Goal: Transaction & Acquisition: Purchase product/service

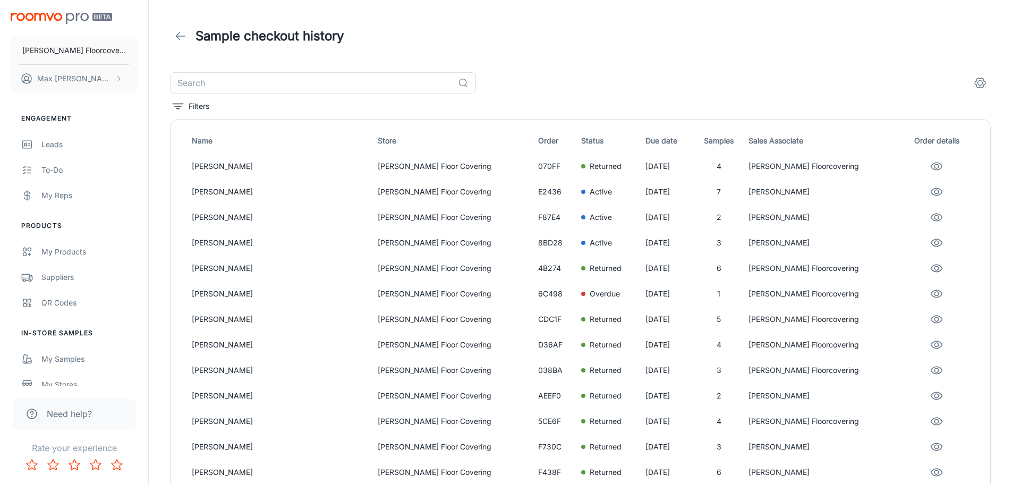
click at [64, 25] on div "[PERSON_NAME] Floorcovering [PERSON_NAME]" at bounding box center [74, 50] width 148 height 101
click at [71, 19] on img "scrollable content" at bounding box center [61, 18] width 101 height 11
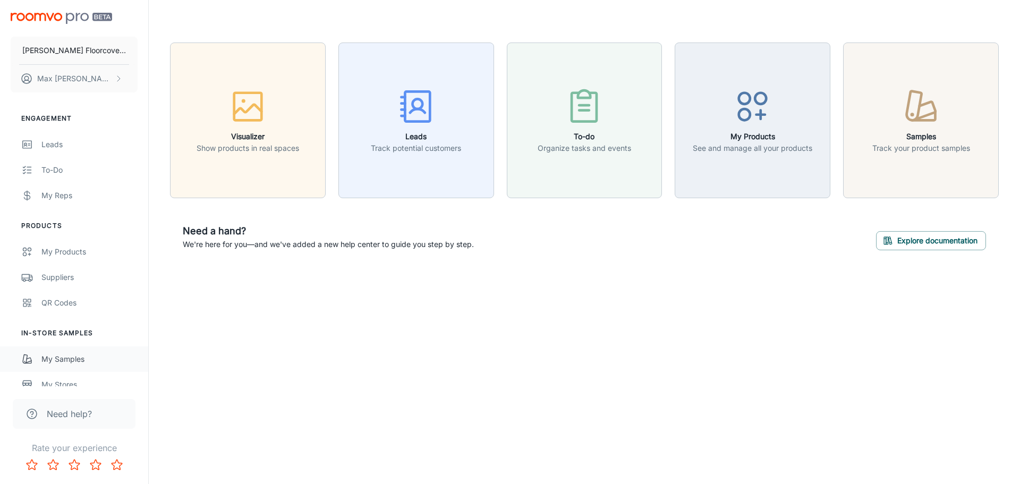
click at [62, 360] on div "My Samples" at bounding box center [89, 359] width 96 height 12
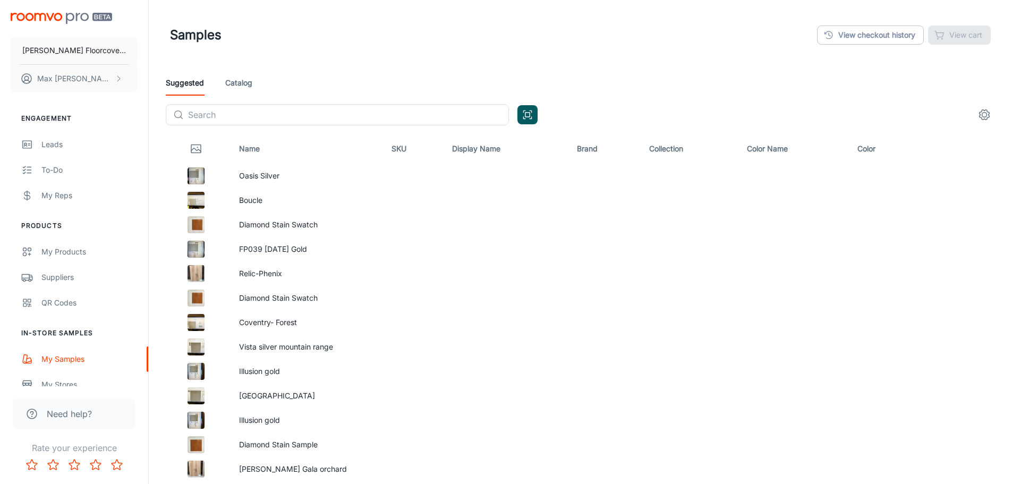
click at [232, 86] on link "Catalog" at bounding box center [238, 82] width 27 height 25
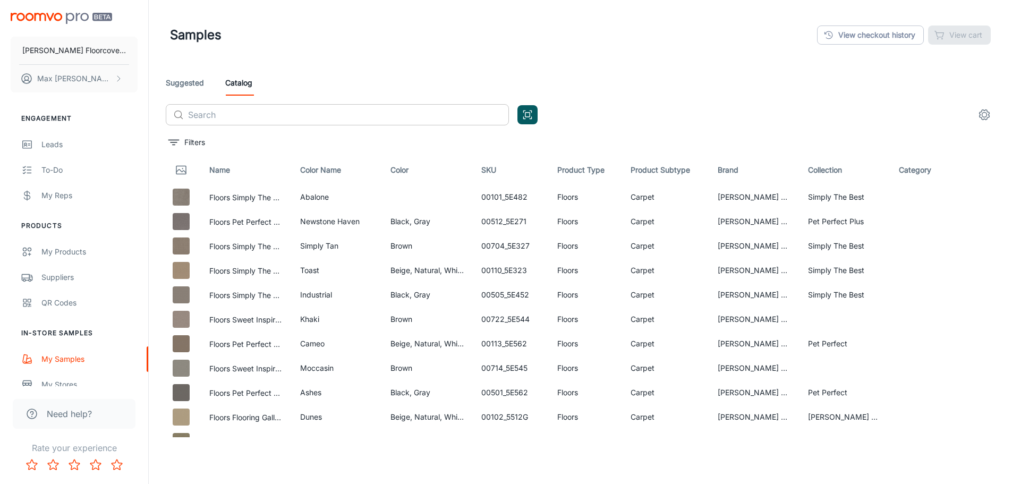
click at [257, 116] on input "text" at bounding box center [348, 114] width 321 height 21
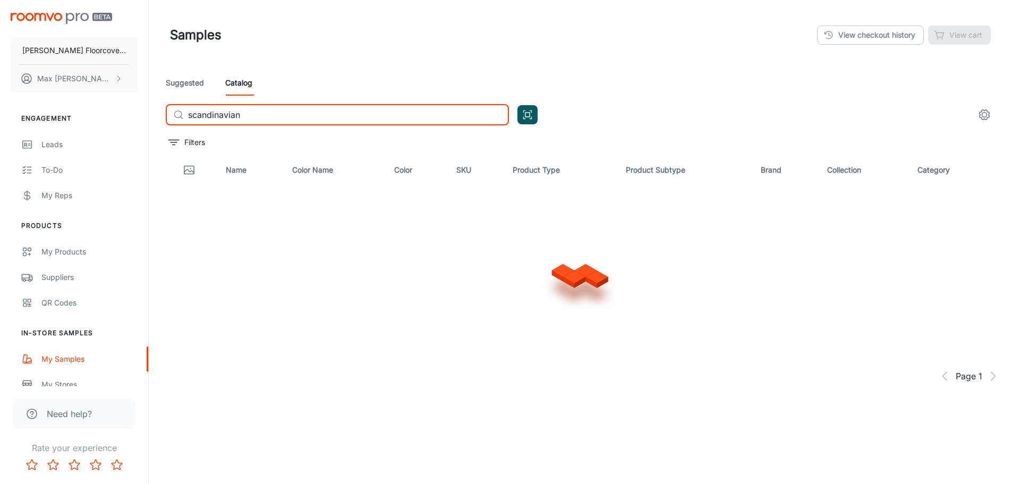
click at [199, 117] on input "scandinavian" at bounding box center [348, 114] width 321 height 21
type input "scandinavian"
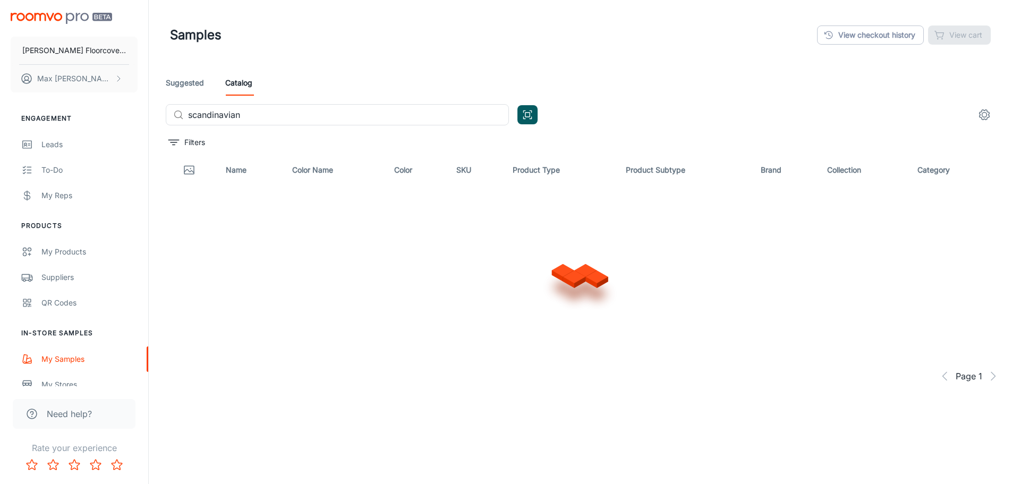
drag, startPoint x: 216, startPoint y: 114, endPoint x: 348, endPoint y: 72, distance: 138.4
click at [348, 71] on div "Suggested Catalog" at bounding box center [580, 82] width 829 height 25
click at [297, 121] on input "scandinavian" at bounding box center [348, 114] width 321 height 21
click at [684, 138] on div "Filters" at bounding box center [585, 142] width 838 height 17
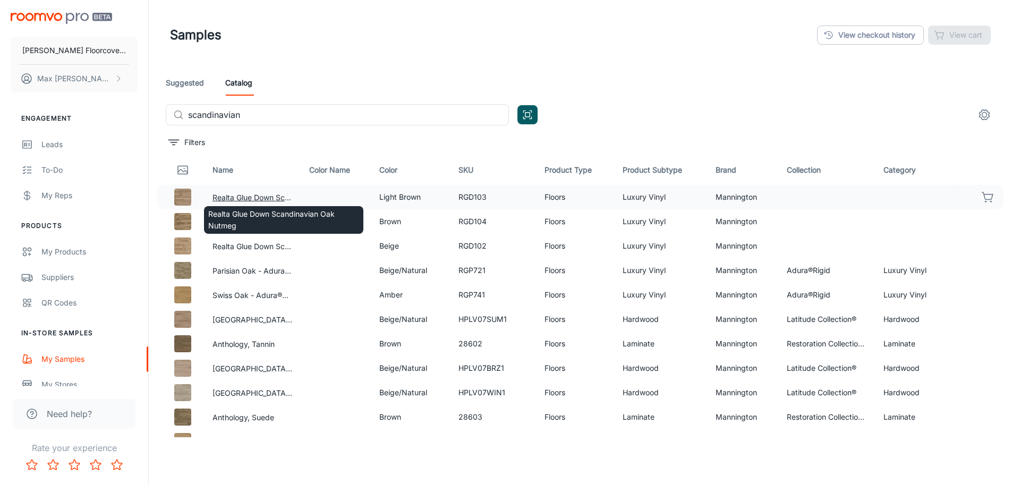
click at [265, 196] on button "Realta Glue Down Scandinavian Oak Nutmeg" at bounding box center [252, 198] width 80 height 12
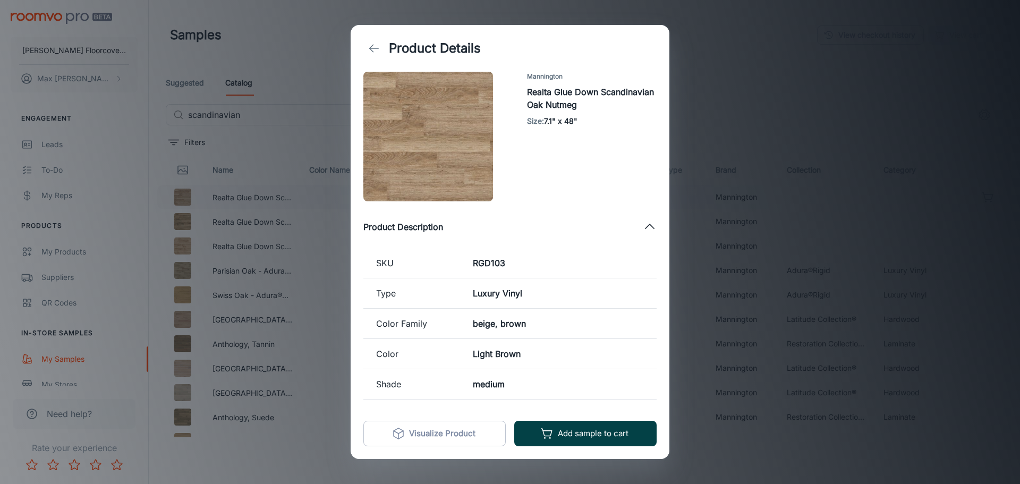
click at [611, 434] on button "Add sample to cart" at bounding box center [585, 433] width 142 height 25
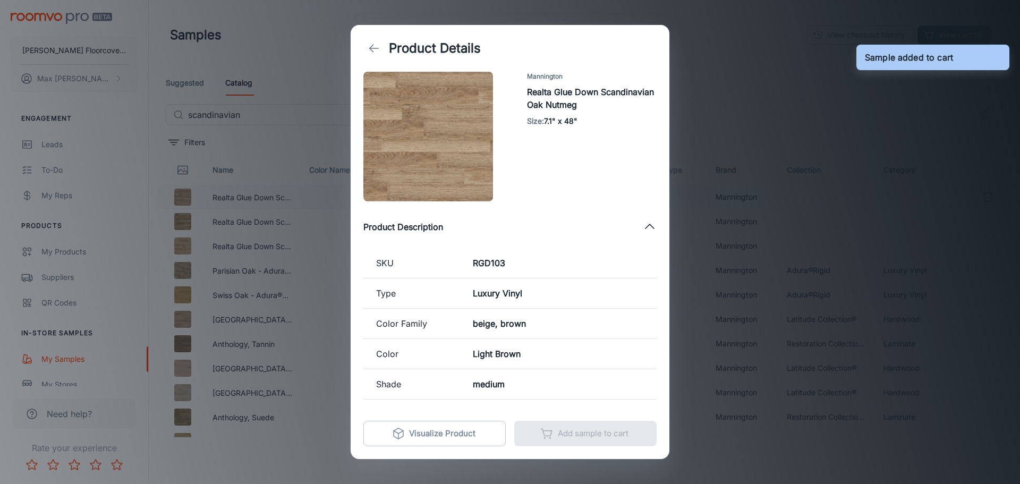
click at [783, 260] on div "Product Details Mannington Realta Glue Down Scandinavian Oak Nutmeg Size : 7.1"…" at bounding box center [510, 242] width 1020 height 484
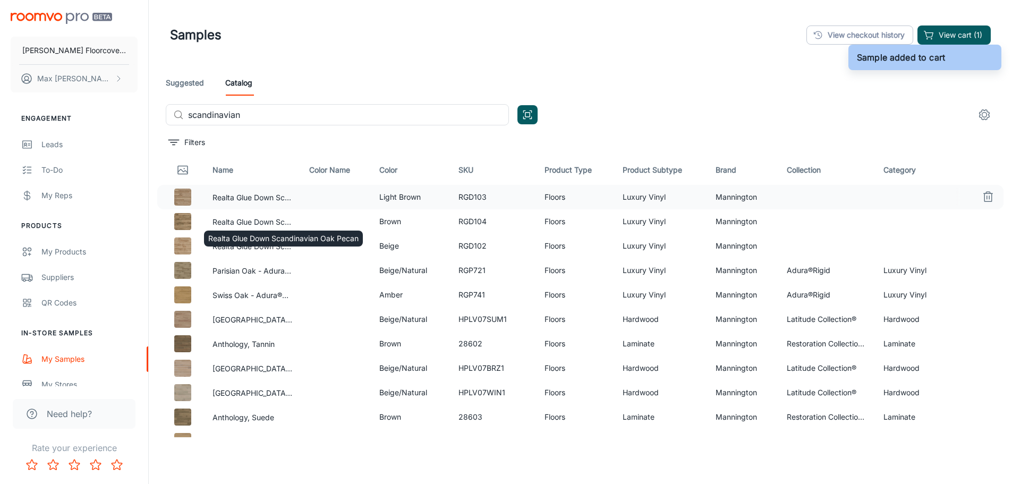
click at [268, 223] on div "Realta Glue Down Scandinavian Oak Pecan" at bounding box center [283, 235] width 161 height 24
click at [269, 220] on button "Realta Glue Down Scandinavian Oak Pecan" at bounding box center [252, 222] width 80 height 12
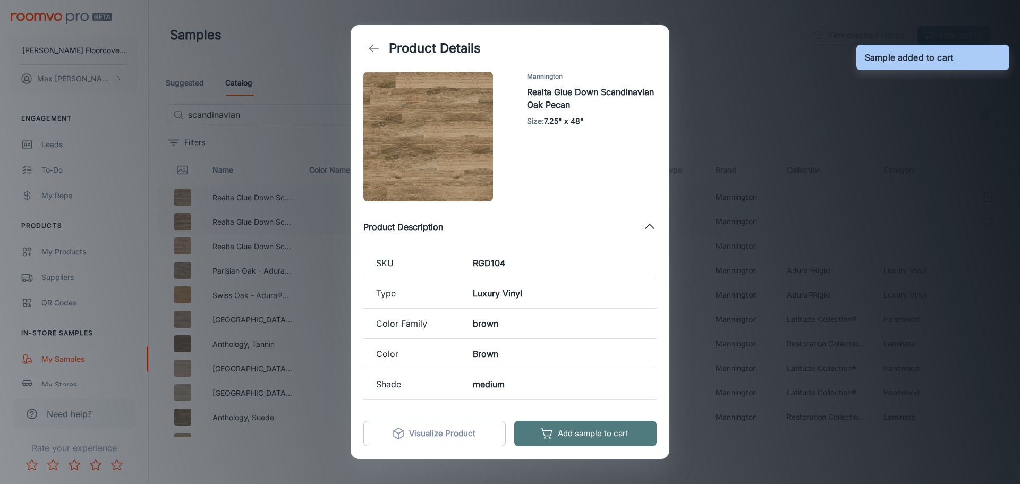
click at [573, 442] on button "Add sample to cart" at bounding box center [585, 433] width 142 height 25
click at [774, 303] on div "Product Details Mannington Realta Glue Down Scandinavian Oak Pecan Size : 7.25"…" at bounding box center [510, 242] width 1020 height 484
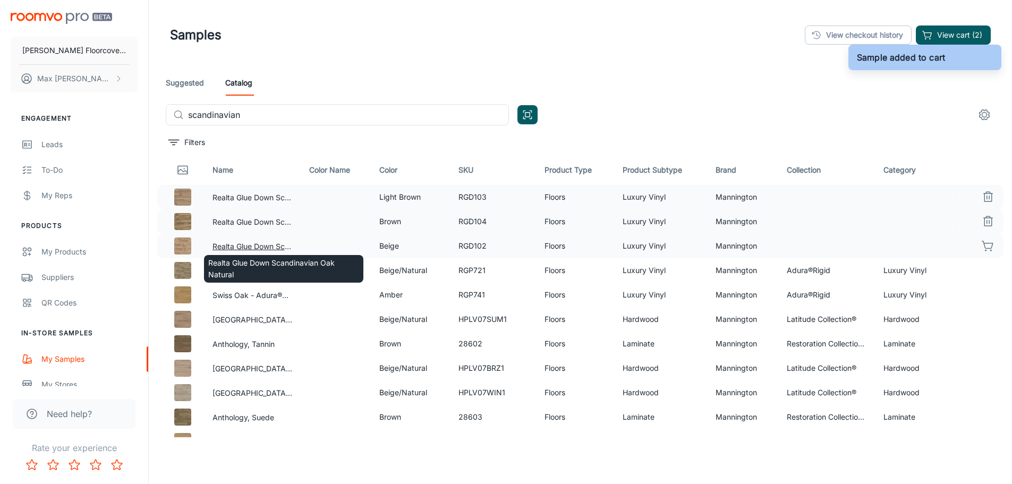
click at [257, 244] on button "Realta Glue Down Scandinavian Oak Natural" at bounding box center [252, 247] width 80 height 12
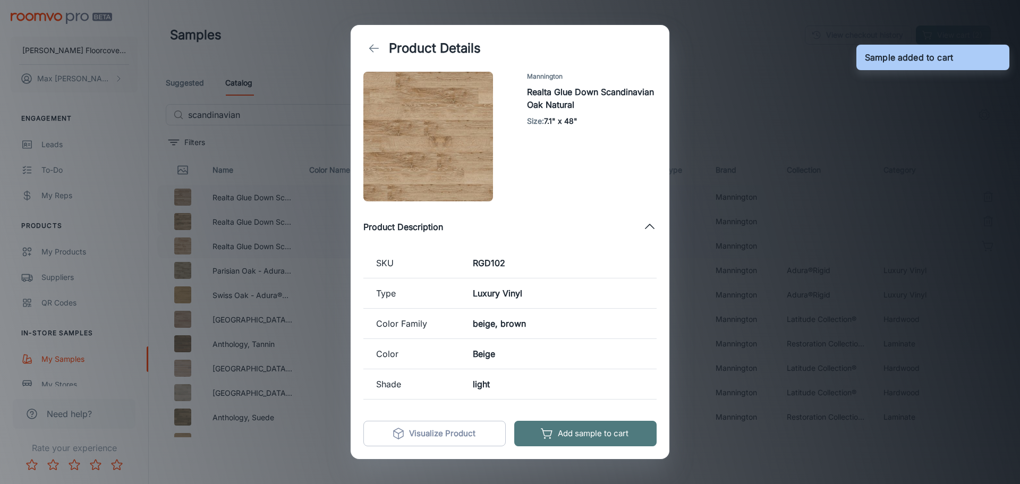
click at [590, 427] on button "Add sample to cart" at bounding box center [585, 433] width 142 height 25
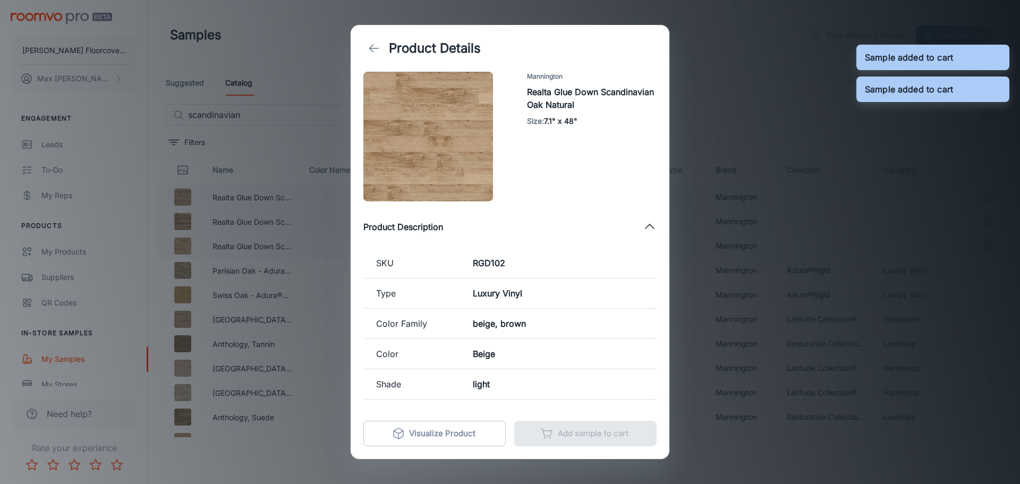
click at [802, 266] on div "Product Details Mannington Realta Glue Down Scandinavian Oak Natural Size : 7.1…" at bounding box center [510, 242] width 1020 height 484
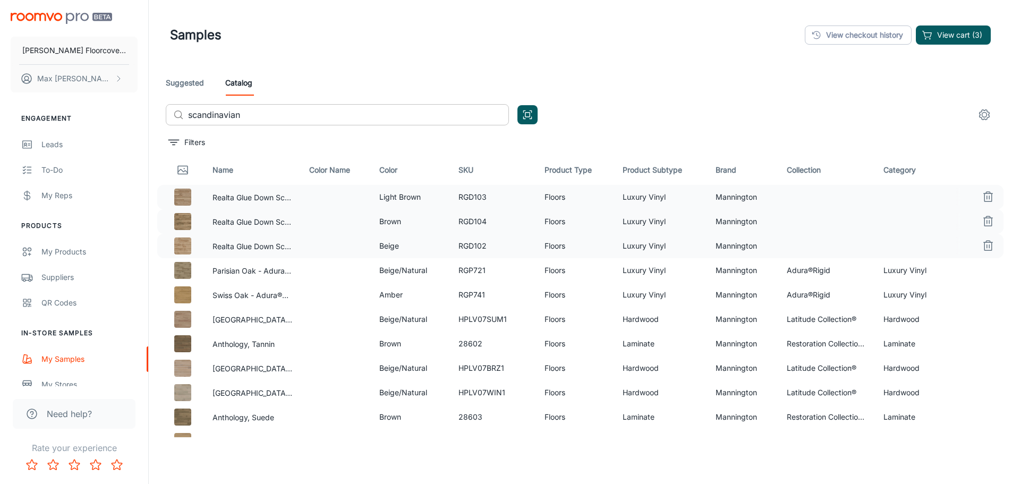
click at [255, 108] on input "scandinavian" at bounding box center [348, 114] width 321 height 21
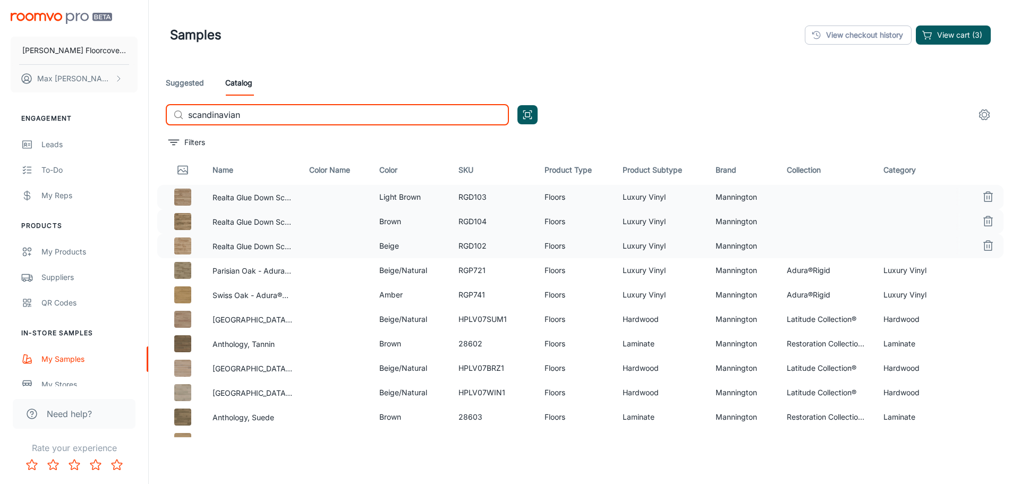
click at [255, 108] on input "scandinavian" at bounding box center [348, 114] width 321 height 21
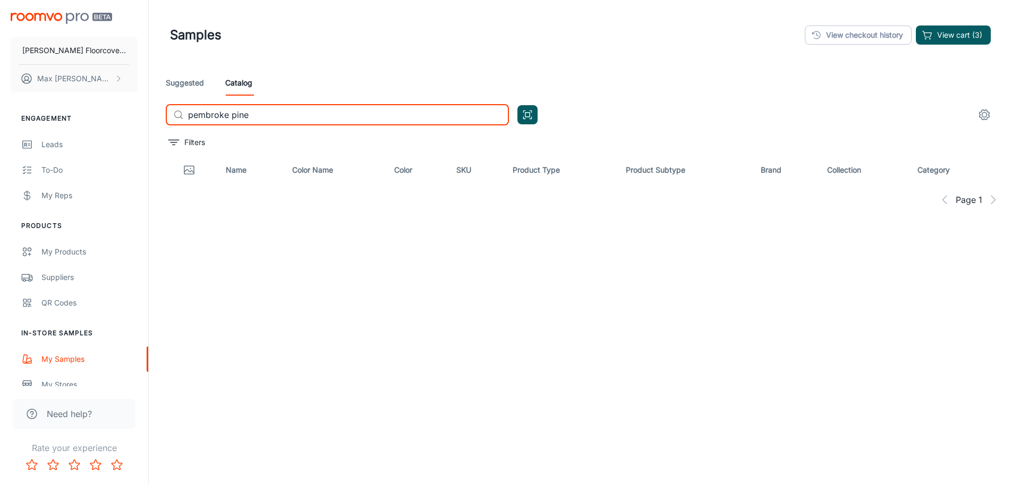
click at [271, 116] on input "pembroke pine" at bounding box center [348, 114] width 321 height 21
type input "pembroke pine"
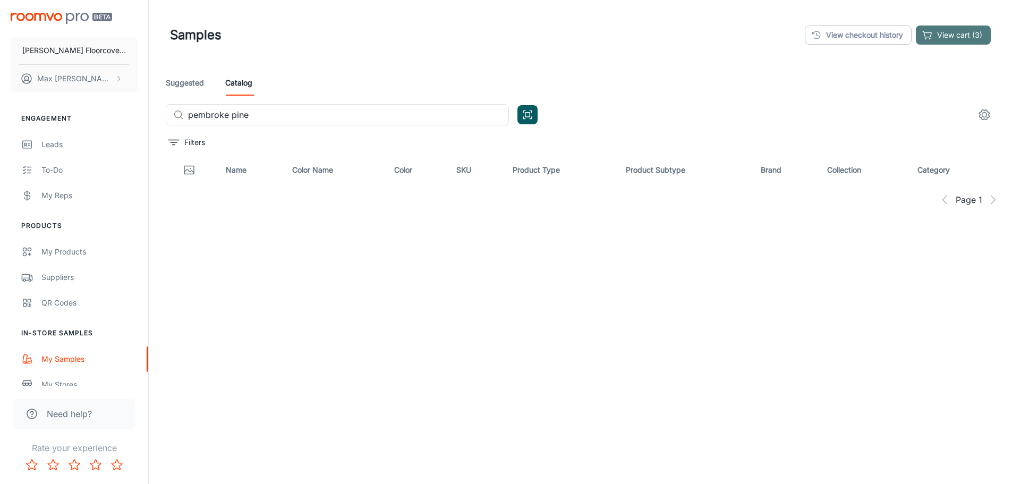
click at [947, 32] on button "View cart (3)" at bounding box center [953, 34] width 75 height 19
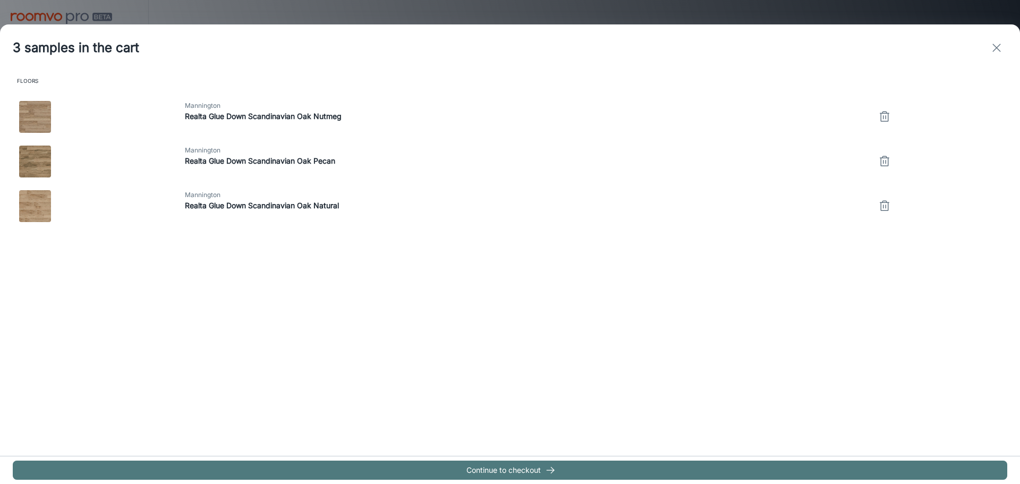
click at [472, 466] on button "Continue to checkout" at bounding box center [510, 470] width 994 height 19
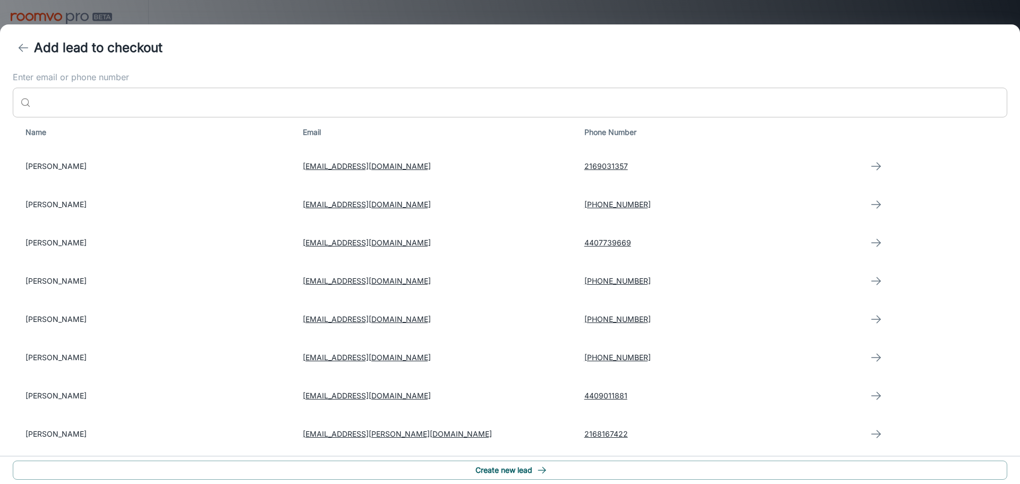
click at [153, 99] on input "Enter email or phone number" at bounding box center [521, 103] width 972 height 30
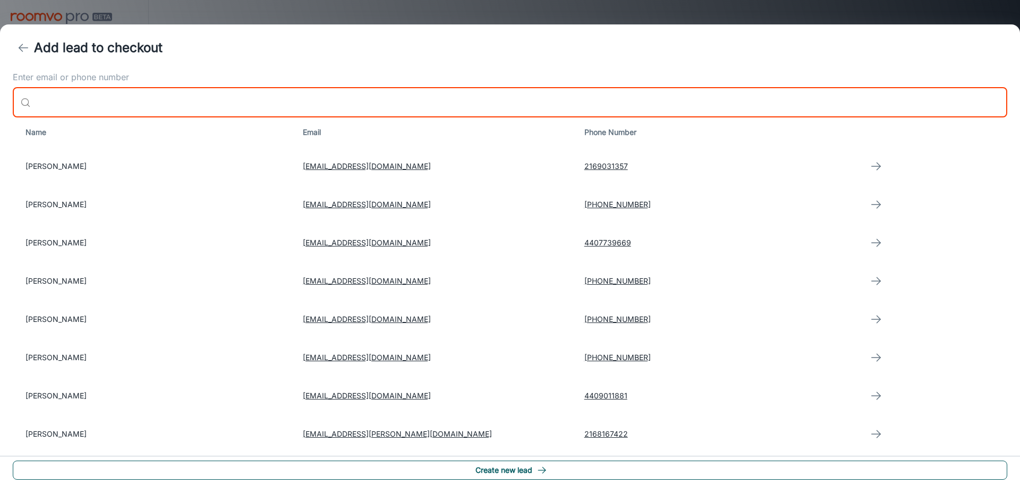
click at [555, 469] on button "Create new lead" at bounding box center [510, 470] width 994 height 19
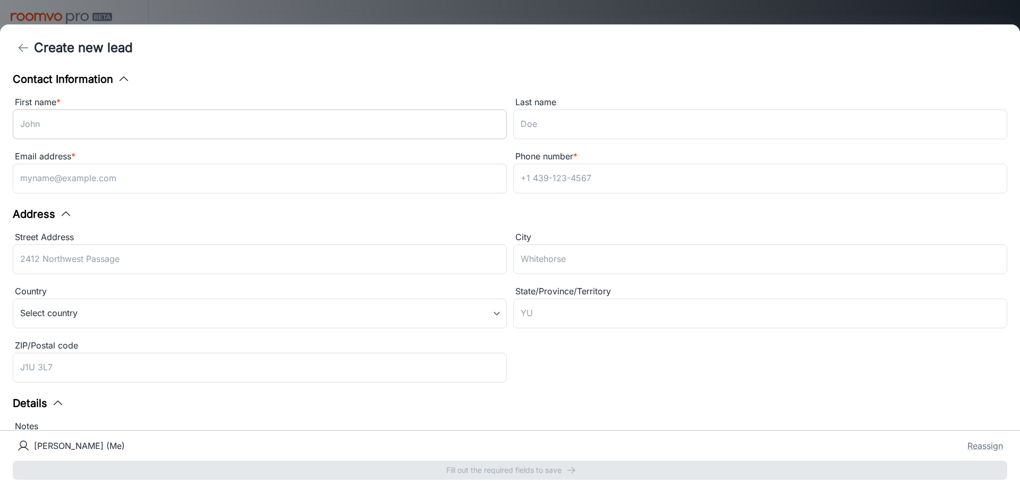
click at [106, 120] on input "First name *" at bounding box center [260, 124] width 494 height 30
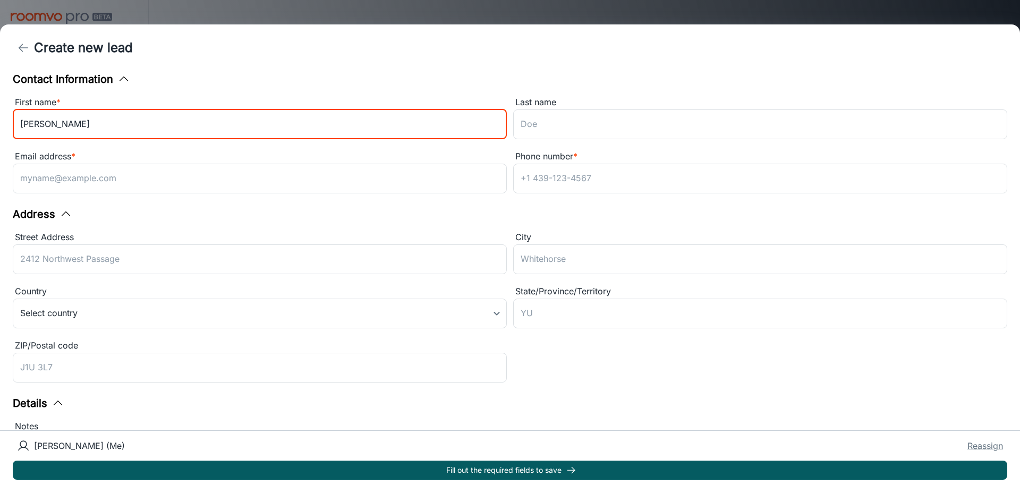
type input "[PERSON_NAME]"
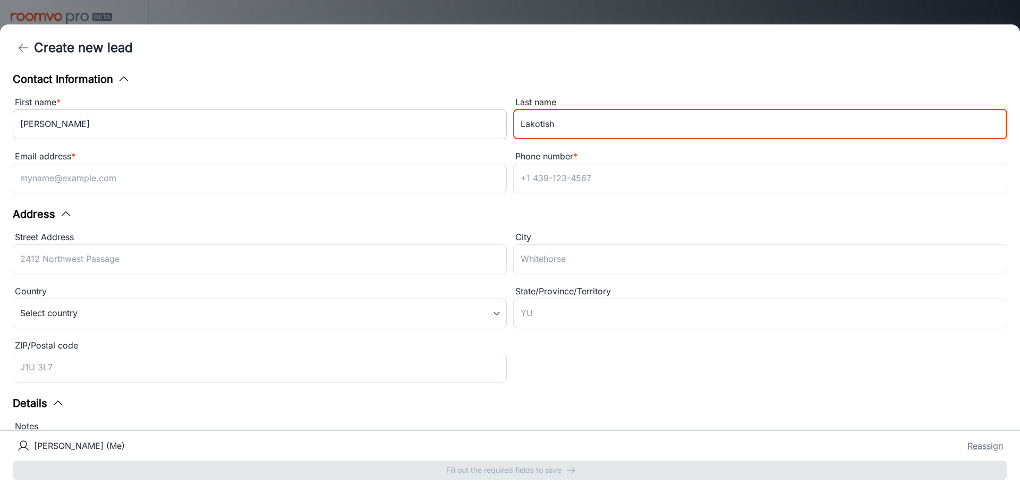
type input "Lakotish"
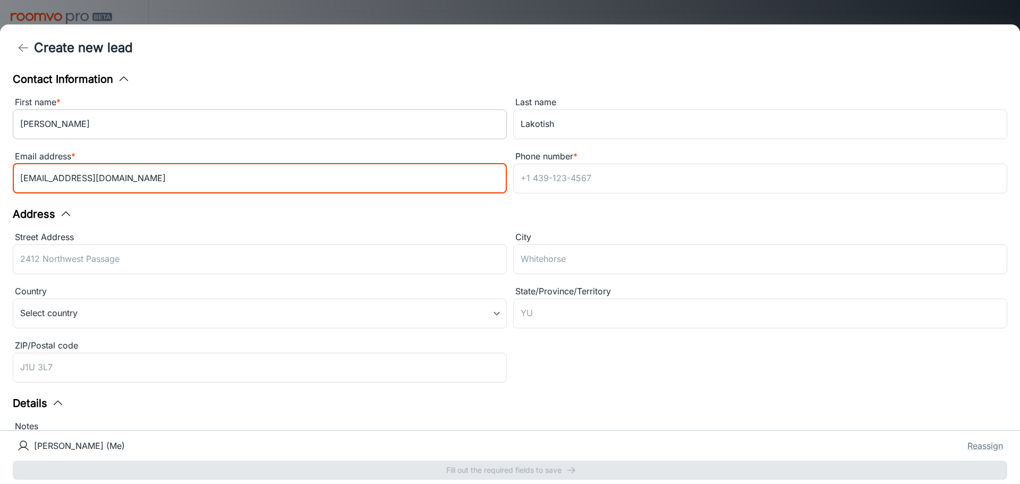
type input "[EMAIL_ADDRESS][DOMAIN_NAME]"
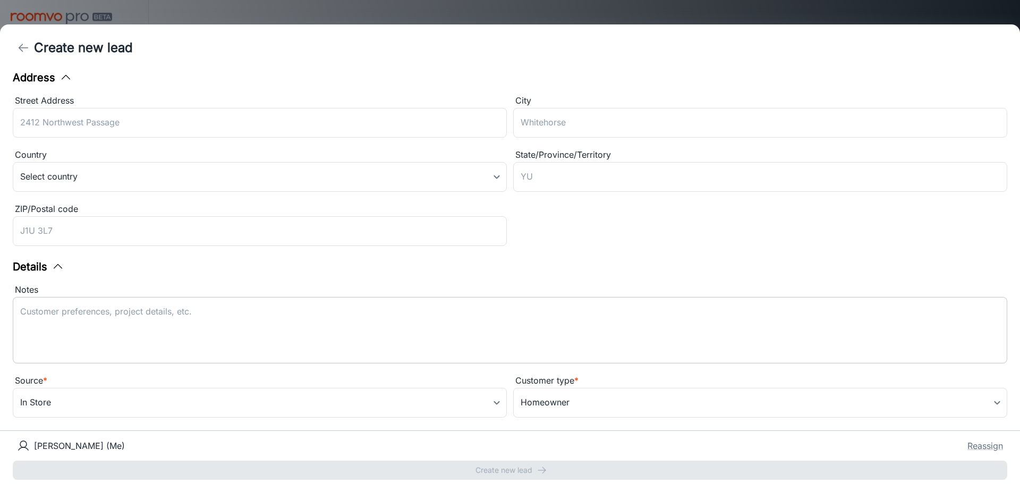
type input "[PHONE_NUMBER]"
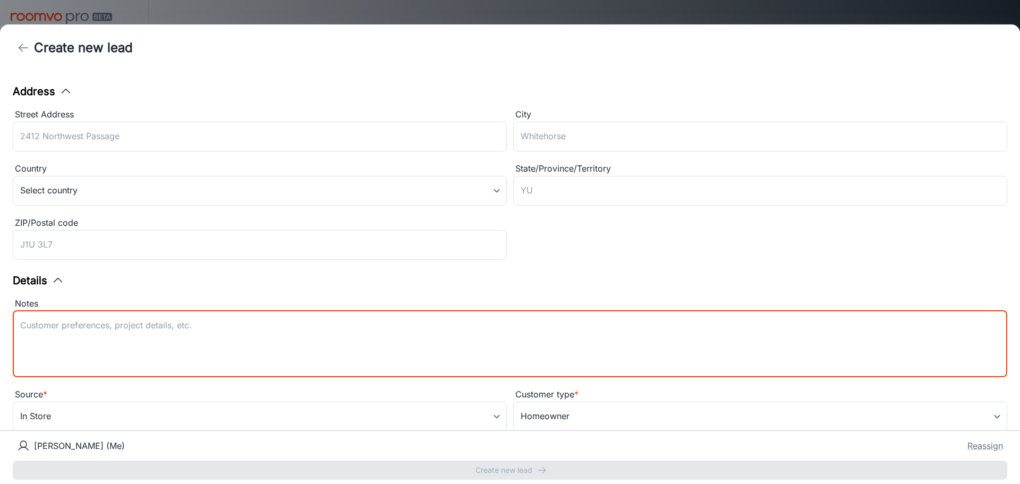
click at [259, 319] on textarea "Notes" at bounding box center [509, 343] width 979 height 49
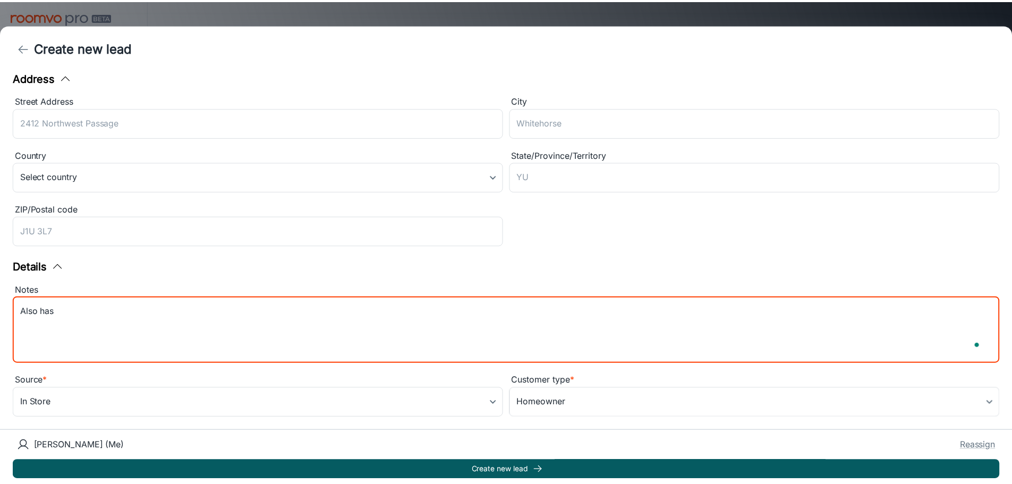
scroll to position [137, 0]
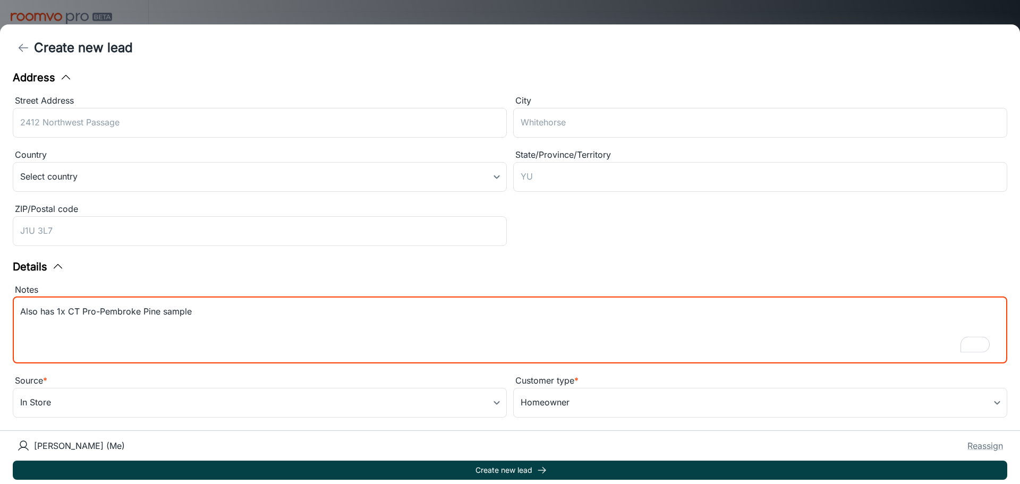
type textarea "Also has 1x CT Pro-Pembroke Pine sample"
click at [565, 462] on button "Create new lead" at bounding box center [510, 470] width 994 height 19
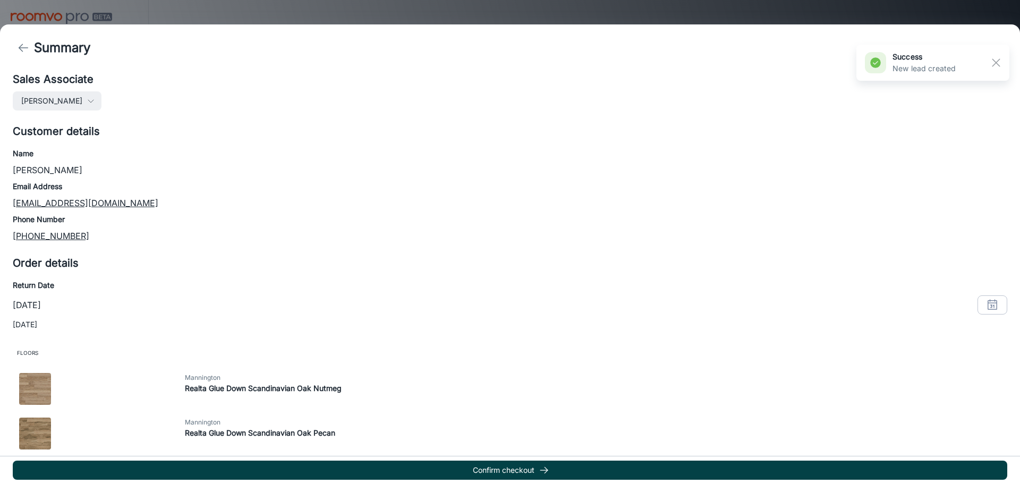
click at [563, 466] on button "Confirm checkout" at bounding box center [510, 470] width 994 height 19
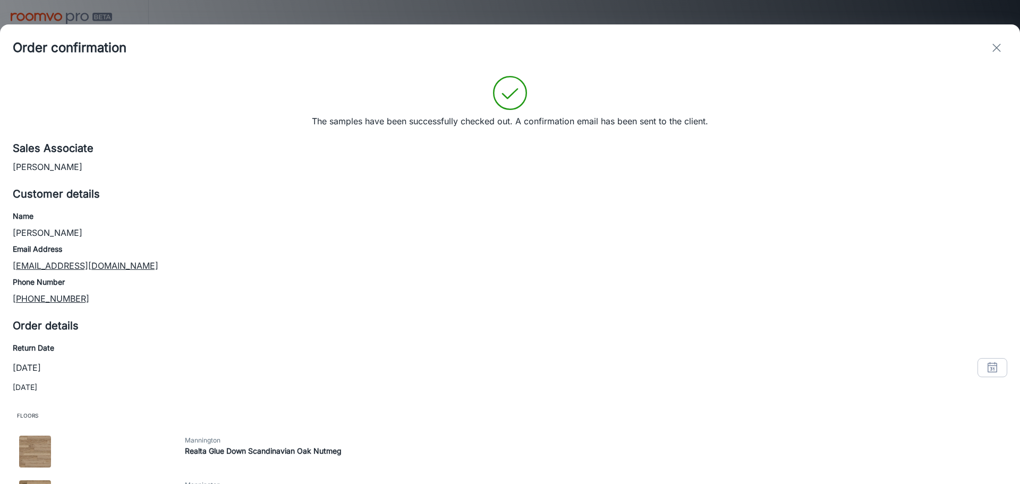
click at [991, 49] on icon "exit" at bounding box center [996, 47] width 13 height 13
